Goal: Information Seeking & Learning: Check status

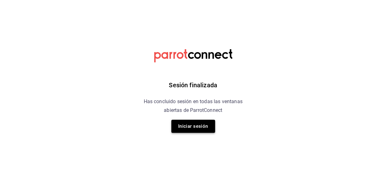
click at [196, 128] on button "Iniciar sesión" at bounding box center [193, 126] width 44 height 13
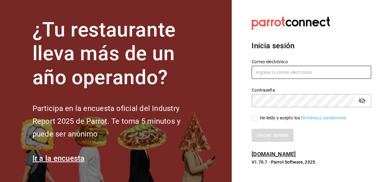
type input "Noe.espindola@costeno.com"
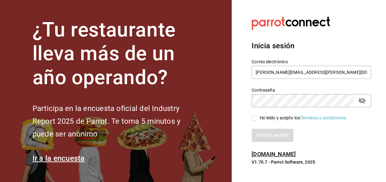
click at [254, 118] on input "He leído y acepto los Términos y condiciones." at bounding box center [254, 119] width 6 height 6
checkbox input "true"
click at [268, 136] on button "Iniciar sesión" at bounding box center [272, 135] width 42 height 13
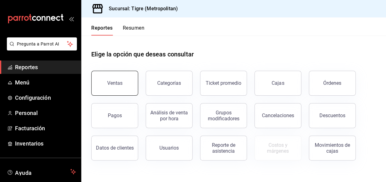
click at [124, 86] on button "Ventas" at bounding box center [114, 83] width 47 height 25
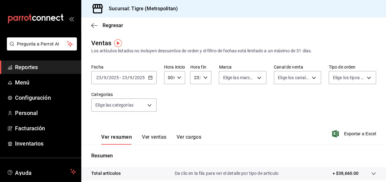
click at [151, 78] on icon "button" at bounding box center [150, 78] width 4 height 4
click at [149, 76] on icon "button" at bounding box center [150, 78] width 4 height 4
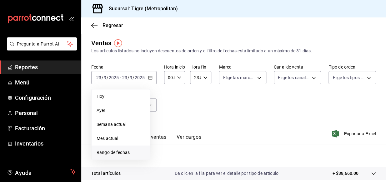
click at [117, 153] on span "Rango de fechas" at bounding box center [120, 153] width 48 height 7
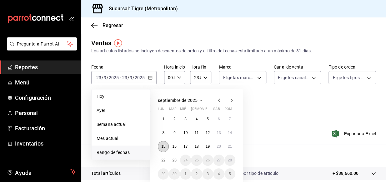
click at [164, 147] on abbr "15" at bounding box center [163, 147] width 4 height 4
click at [229, 147] on abbr "21" at bounding box center [230, 147] width 4 height 4
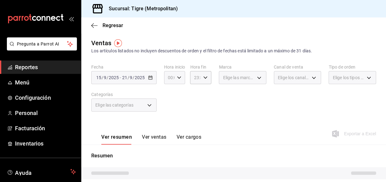
click at [179, 78] on \(Stroke\) "button" at bounding box center [179, 78] width 4 height 2
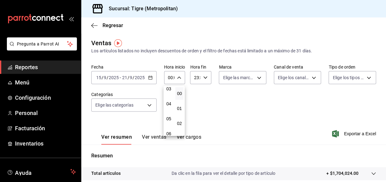
scroll to position [53, 0]
click at [168, 116] on span "05" at bounding box center [168, 115] width 1 height 5
type input "05:00"
click at [202, 78] on div at bounding box center [193, 91] width 386 height 182
click at [204, 76] on icon "button" at bounding box center [205, 78] width 4 height 4
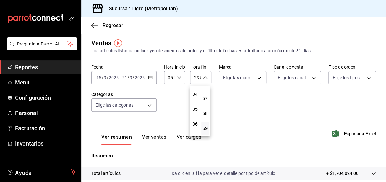
scroll to position [54, 0]
click at [195, 100] on span "04" at bounding box center [195, 99] width 0 height 5
type input "04:59"
click at [205, 129] on span "59" at bounding box center [205, 128] width 0 height 5
click at [205, 126] on span "59" at bounding box center [205, 128] width 0 height 5
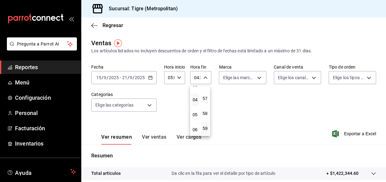
click at [182, 125] on div at bounding box center [193, 91] width 386 height 182
click at [181, 77] on div "05:00 Hora inicio" at bounding box center [174, 77] width 21 height 13
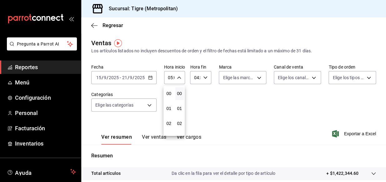
scroll to position [75, 0]
click at [180, 93] on span "00" at bounding box center [179, 93] width 1 height 5
click at [149, 105] on div at bounding box center [193, 91] width 386 height 182
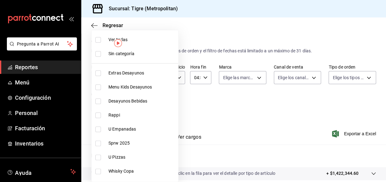
click at [149, 105] on body "Pregunta a Parrot AI Reportes Menú Configuración Personal Facturación Inventari…" at bounding box center [193, 91] width 386 height 182
click at [97, 39] on input "checkbox" at bounding box center [98, 40] width 6 height 6
checkbox input "true"
type input "95de3a49-3e71-4222-9a00-2b077991daeb,0ce31c32-a5a6-498b-be74-31ce48fb35ae,30be1…"
checkbox input "true"
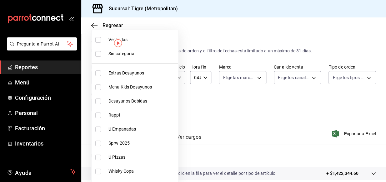
checkbox input "true"
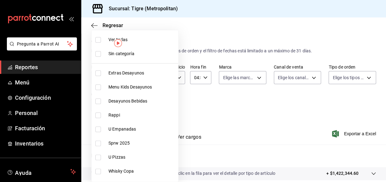
checkbox input "true"
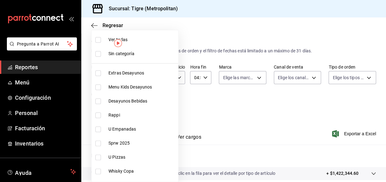
checkbox input "true"
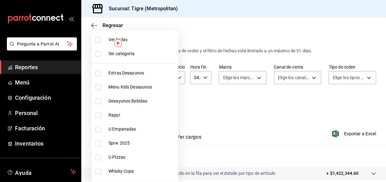
checkbox input "true"
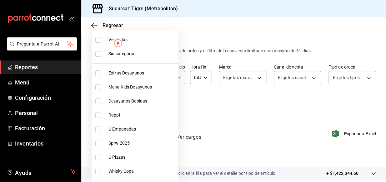
checkbox input "true"
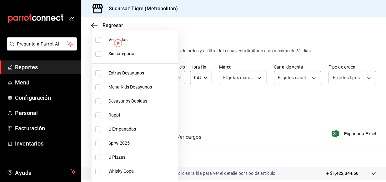
checkbox input "true"
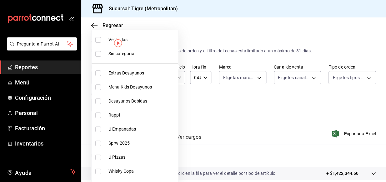
checkbox input "true"
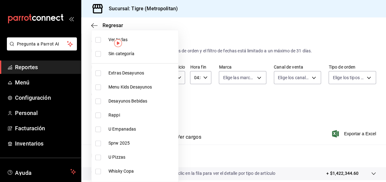
checkbox input "true"
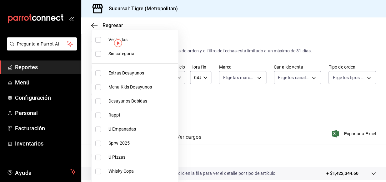
checkbox input "true"
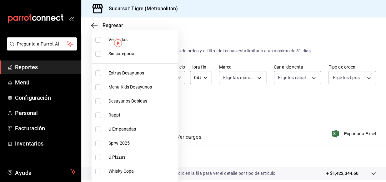
checkbox input "true"
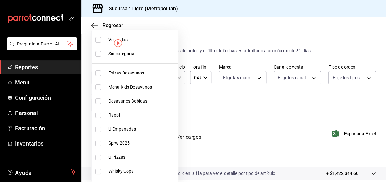
checkbox input "true"
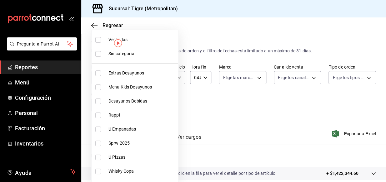
checkbox input "true"
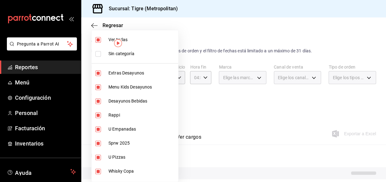
click at [237, 128] on div at bounding box center [193, 91] width 386 height 182
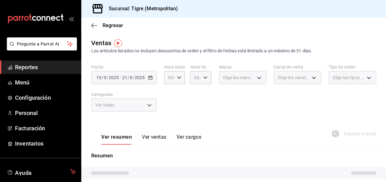
click at [257, 77] on div "Elige las marcas" at bounding box center [242, 77] width 47 height 13
click at [255, 77] on div "Elige las marcas" at bounding box center [242, 77] width 47 height 13
click at [257, 78] on div "Elige las marcas" at bounding box center [242, 77] width 47 height 13
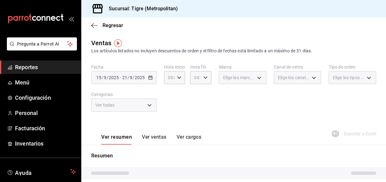
click at [257, 78] on div "Elige las marcas" at bounding box center [242, 77] width 47 height 13
